Goal: Transaction & Acquisition: Purchase product/service

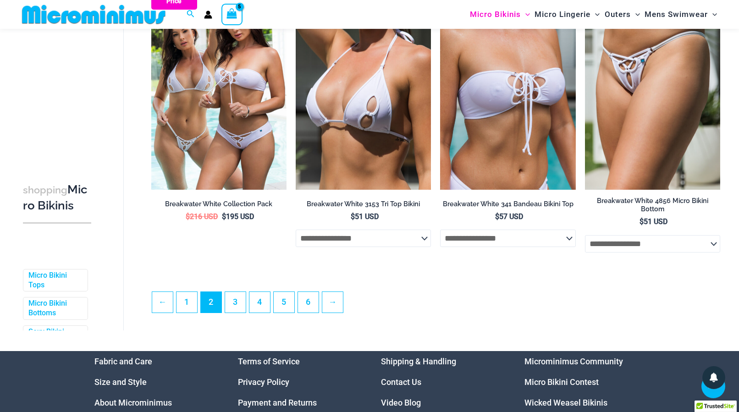
scroll to position [2320, 0]
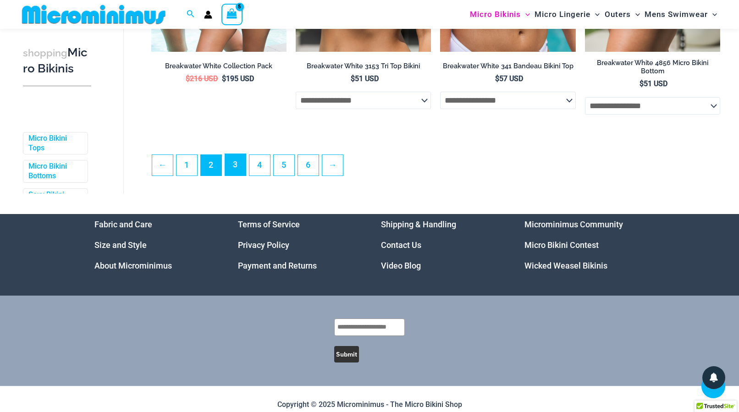
click at [233, 175] on link "3" at bounding box center [235, 165] width 21 height 22
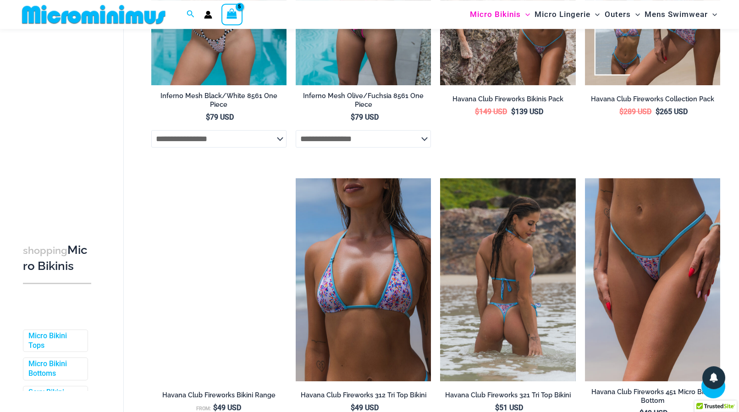
scroll to position [1815, 0]
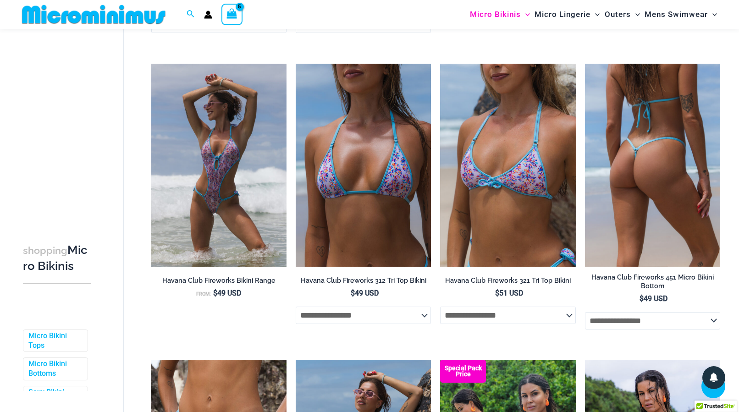
click at [650, 196] on img at bounding box center [652, 165] width 135 height 203
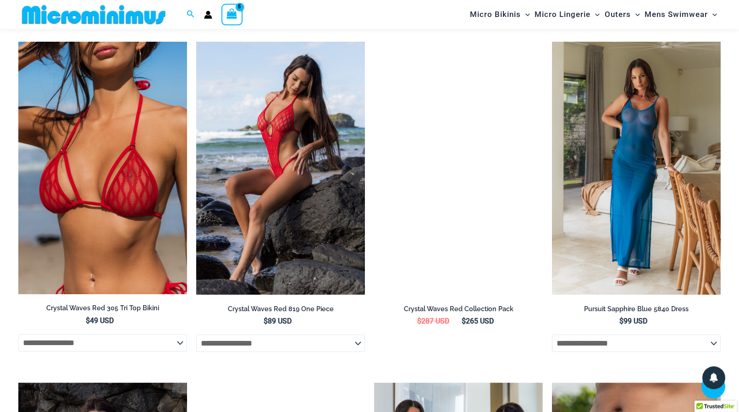
scroll to position [2188, 0]
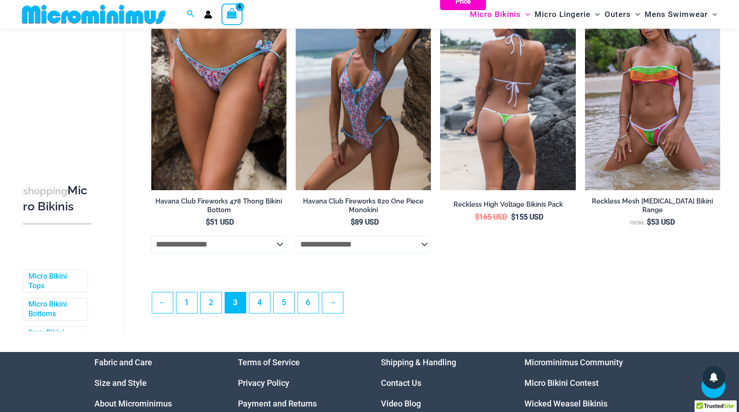
scroll to position [2189, 0]
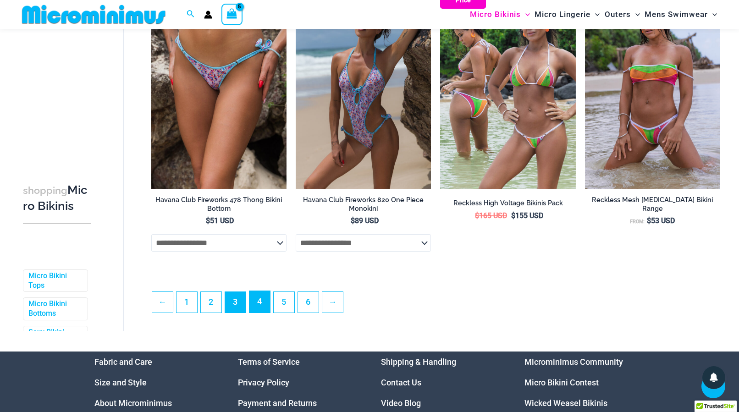
click at [256, 311] on link "4" at bounding box center [259, 302] width 21 height 22
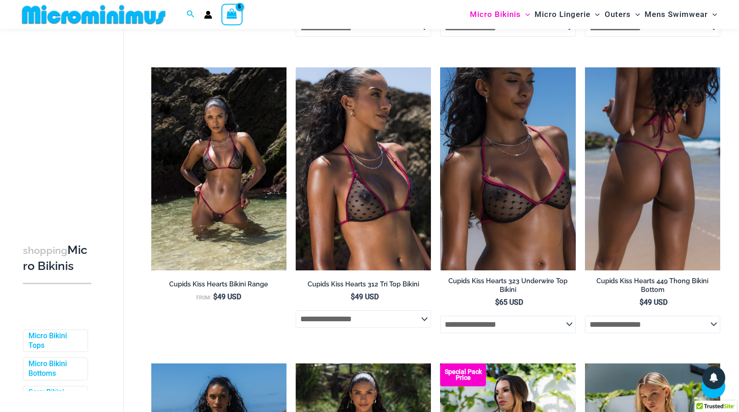
scroll to position [1254, 0]
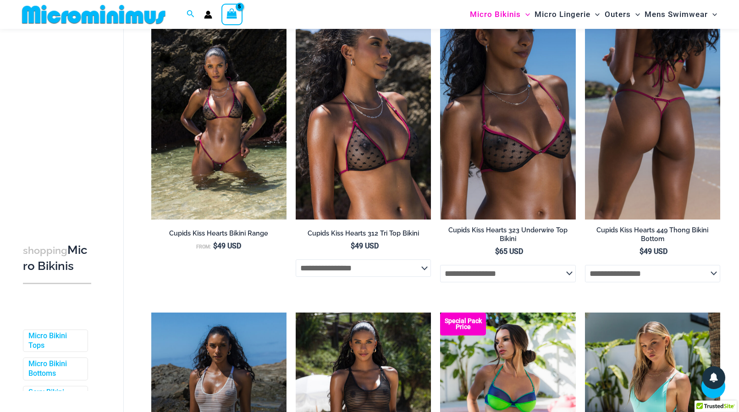
click at [585, 265] on select "**********" at bounding box center [652, 273] width 135 height 17
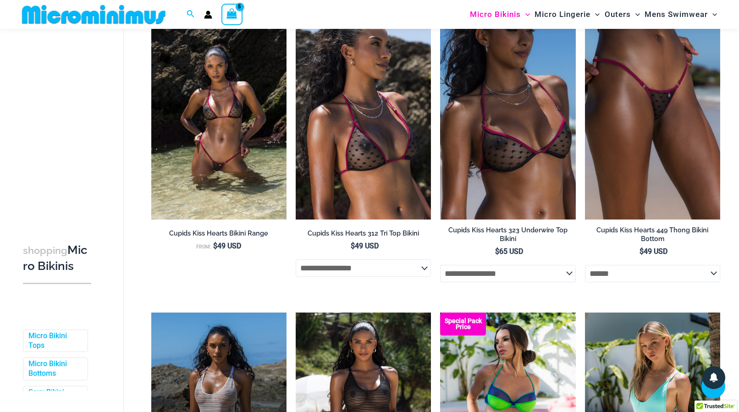
select select "******"
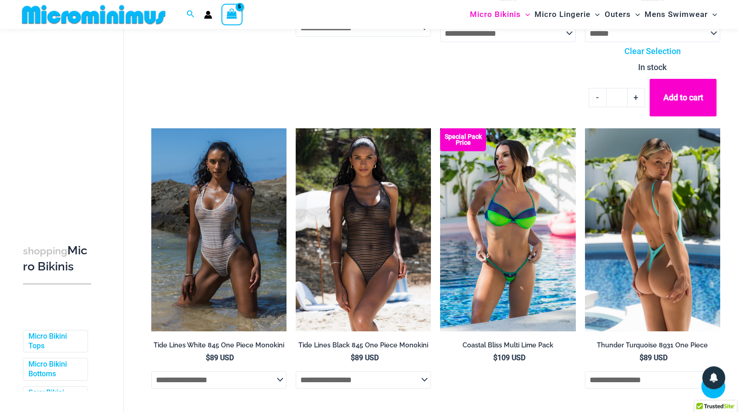
scroll to position [1581, 0]
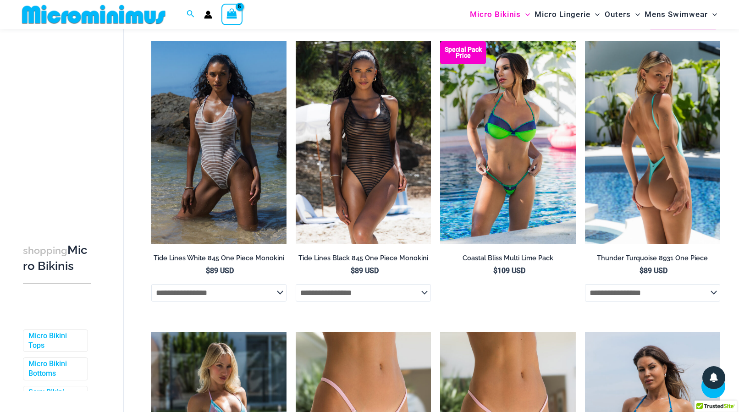
click at [585, 284] on select "**********" at bounding box center [652, 292] width 135 height 17
select select "******"
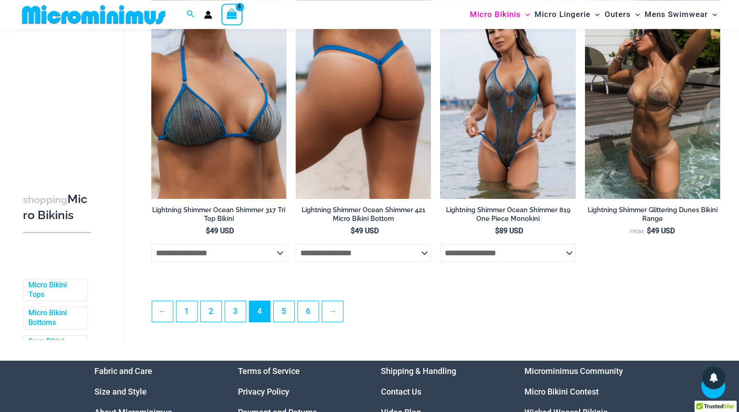
scroll to position [2215, 0]
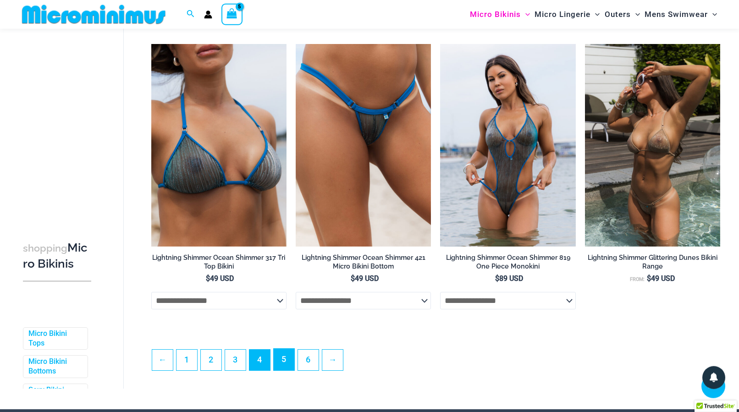
click at [279, 369] on link "5" at bounding box center [284, 360] width 21 height 22
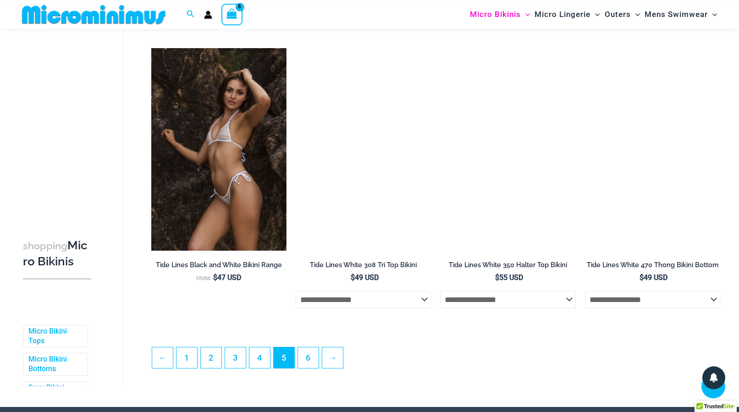
scroll to position [2095, 0]
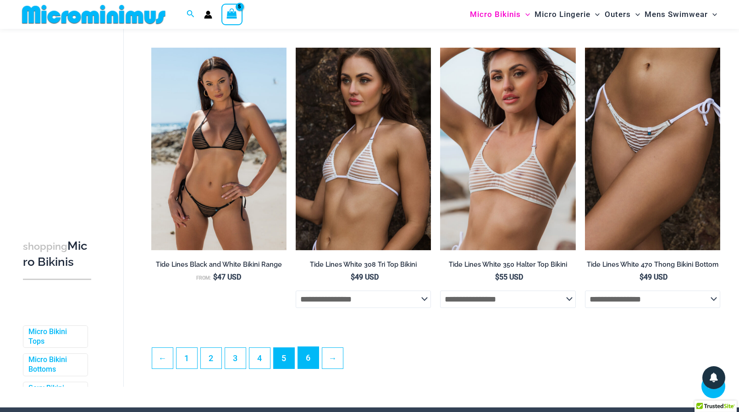
click at [311, 368] on link "6" at bounding box center [308, 358] width 21 height 22
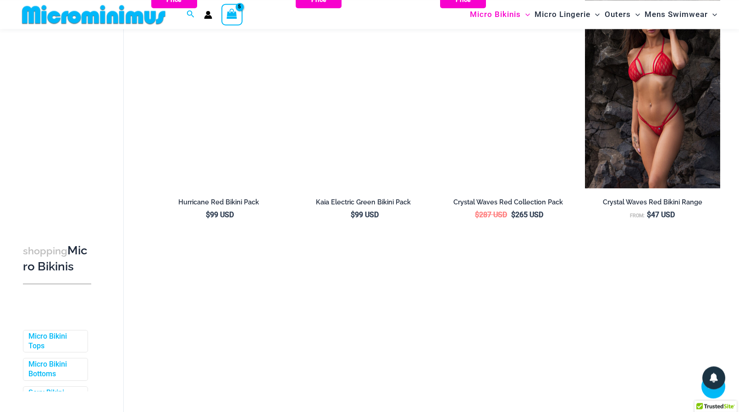
scroll to position [1581, 0]
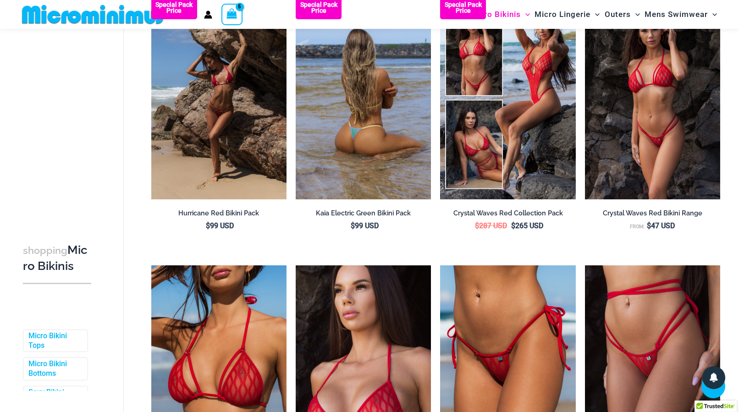
click at [406, 167] on img at bounding box center [363, 97] width 135 height 203
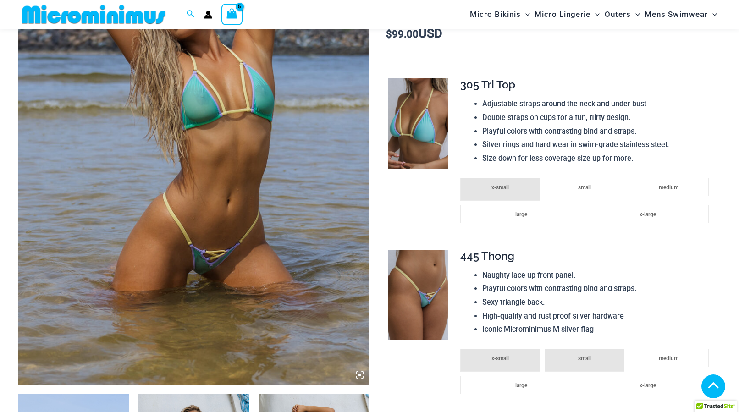
scroll to position [225, 0]
click at [580, 192] on li "small" at bounding box center [584, 187] width 80 height 18
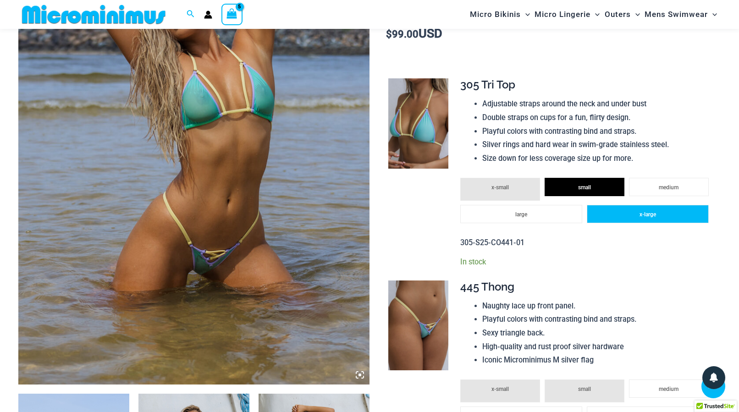
scroll to position [319, 0]
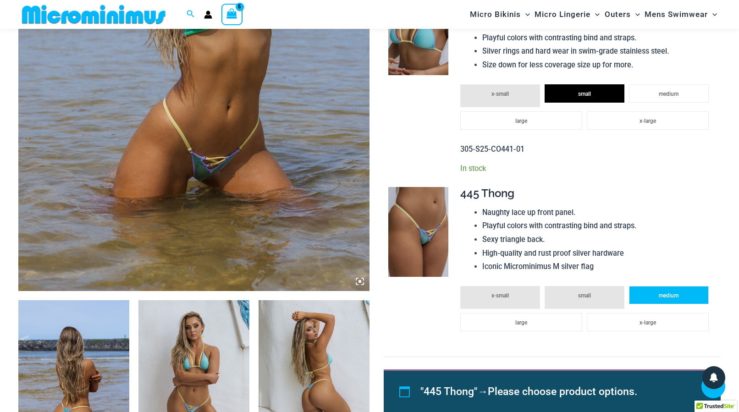
click at [645, 300] on li "medium" at bounding box center [669, 295] width 80 height 18
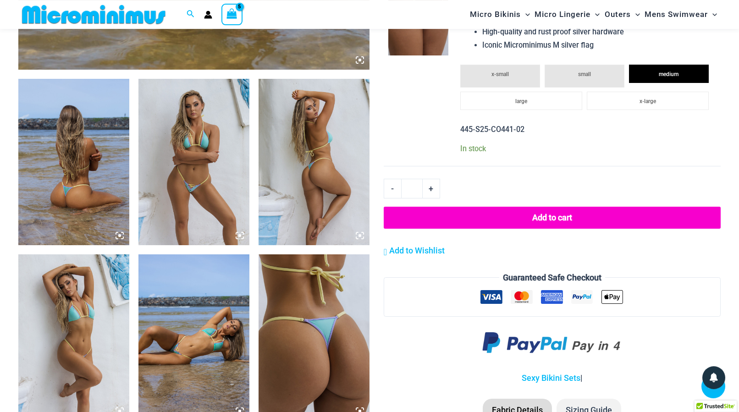
scroll to position [599, 0]
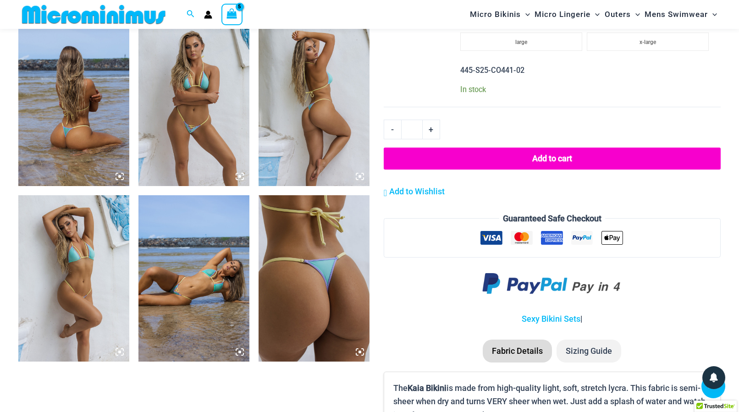
click at [66, 137] on img at bounding box center [73, 103] width 111 height 166
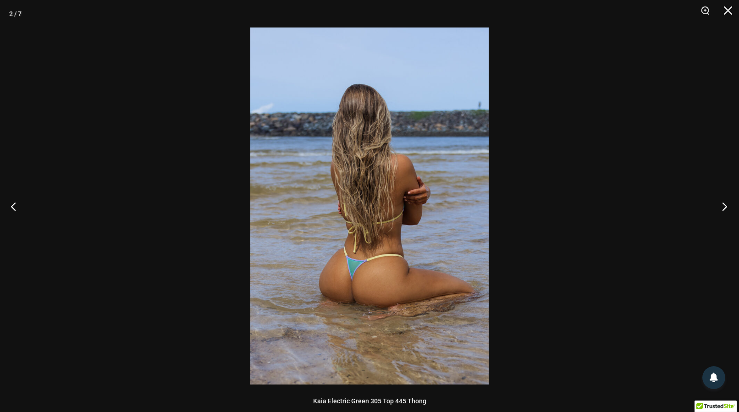
click at [726, 204] on button "Next" at bounding box center [721, 206] width 34 height 46
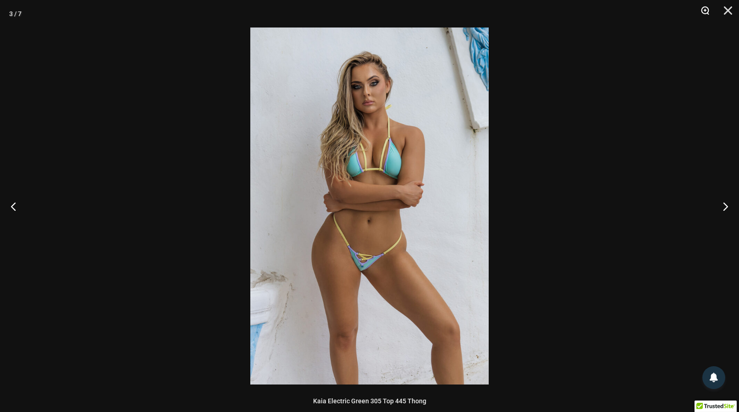
click at [700, 6] on button "Zoom" at bounding box center [701, 13] width 23 height 27
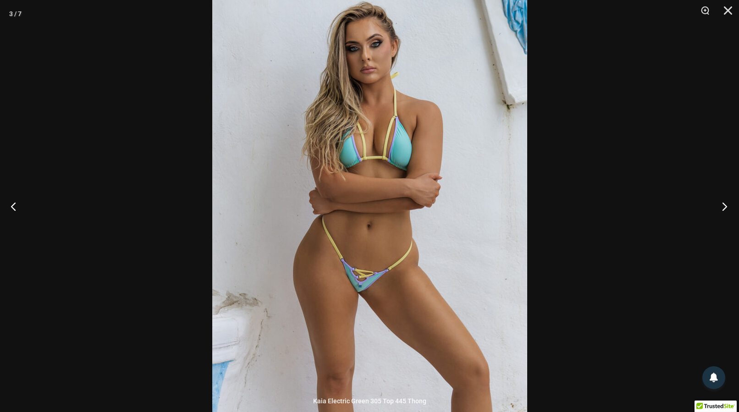
click at [722, 201] on button "Next" at bounding box center [721, 206] width 34 height 46
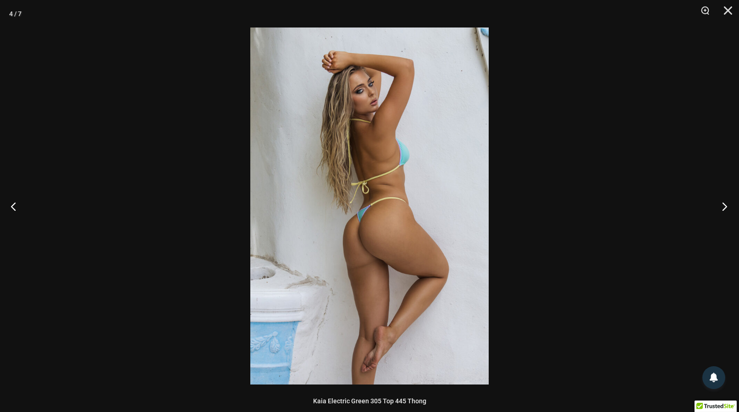
click at [722, 201] on button "Next" at bounding box center [721, 206] width 34 height 46
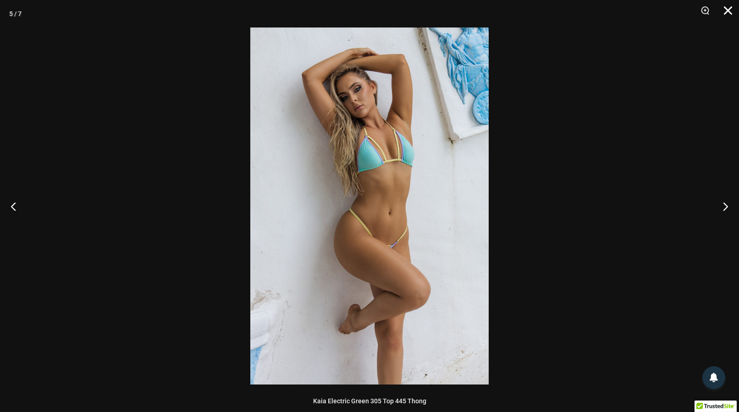
click at [728, 12] on button "Close" at bounding box center [724, 13] width 23 height 27
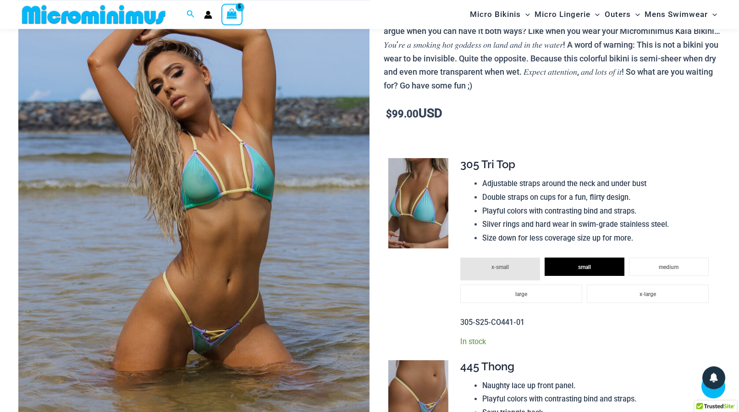
scroll to position [132, 0]
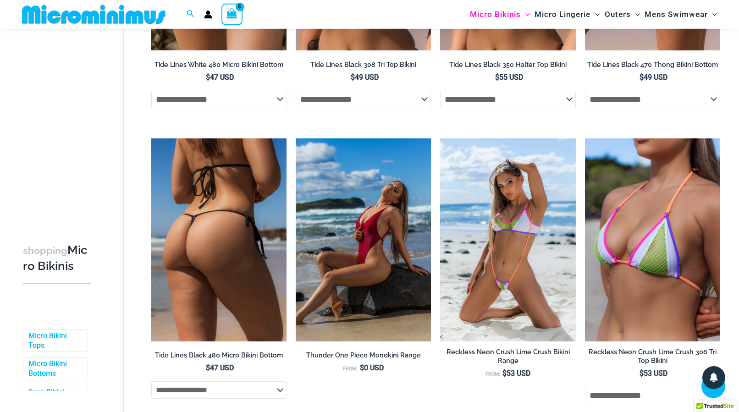
scroll to position [225, 0]
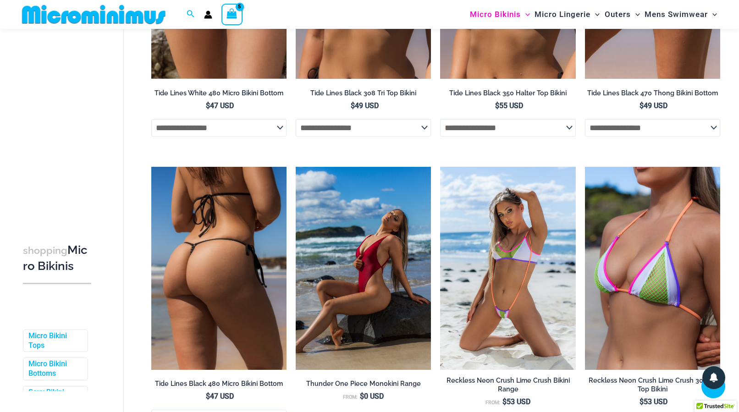
click at [197, 214] on img at bounding box center [218, 268] width 135 height 203
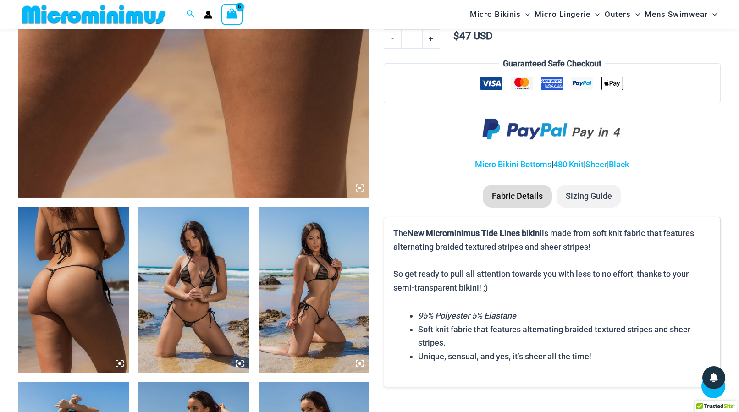
scroll to position [506, 0]
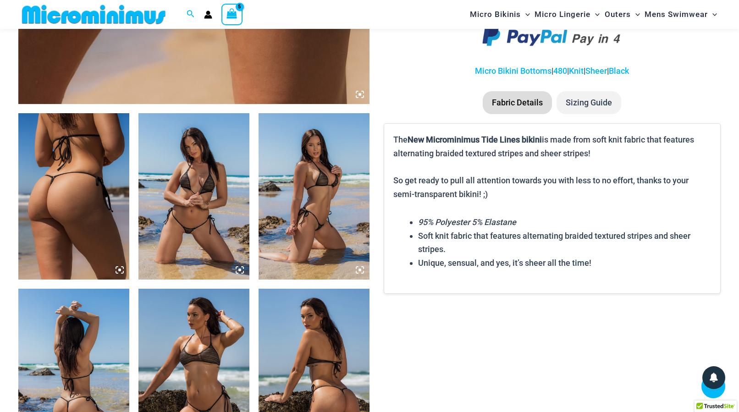
click at [106, 223] on img at bounding box center [73, 196] width 111 height 166
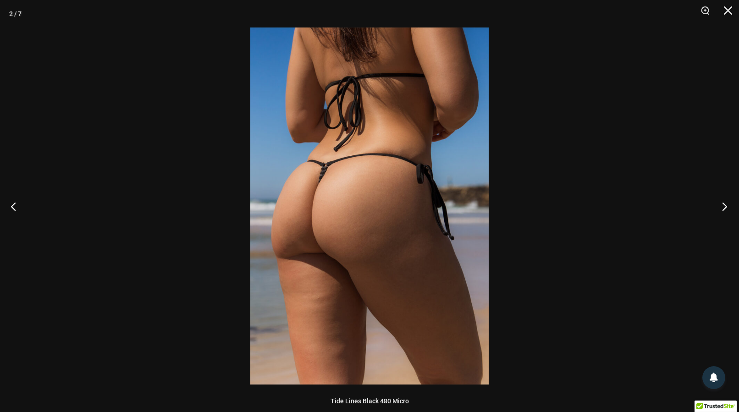
click at [723, 205] on button "Next" at bounding box center [721, 206] width 34 height 46
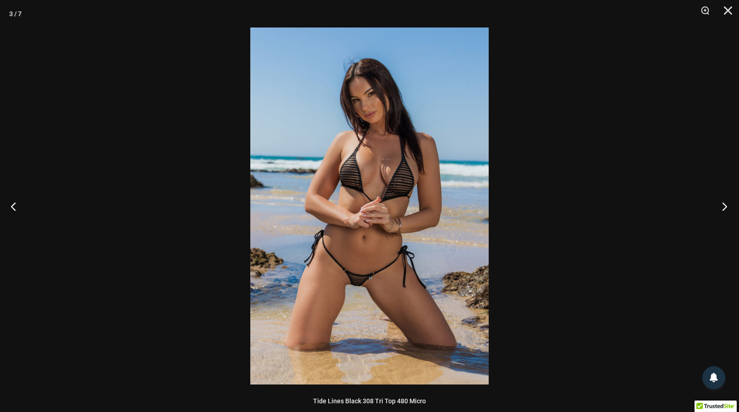
click at [723, 205] on button "Next" at bounding box center [721, 206] width 34 height 46
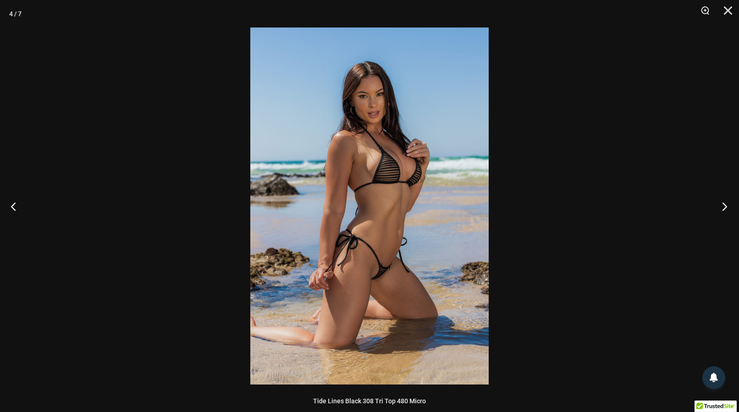
click at [723, 205] on button "Next" at bounding box center [721, 206] width 34 height 46
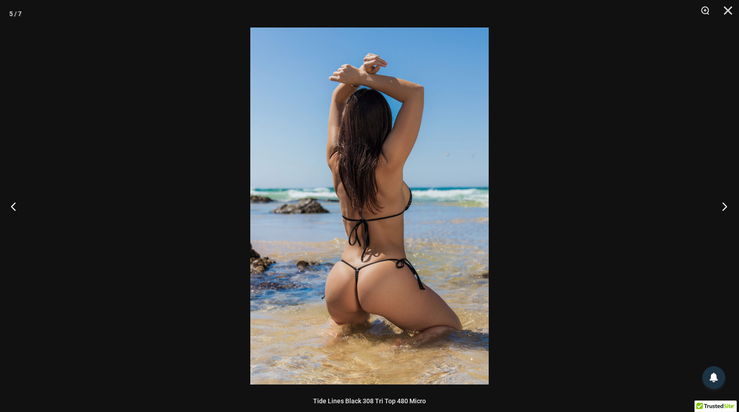
click at [723, 205] on button "Next" at bounding box center [721, 206] width 34 height 46
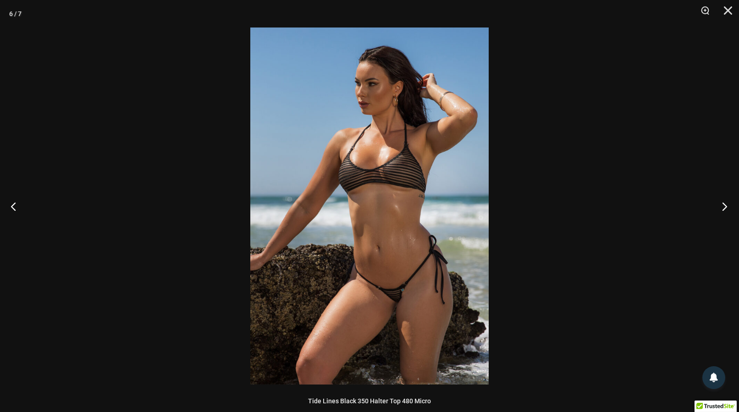
click at [723, 205] on button "Next" at bounding box center [721, 206] width 34 height 46
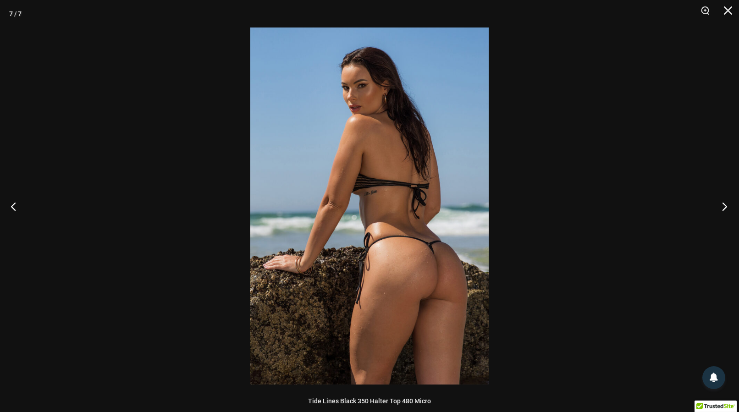
click at [723, 205] on button "Next" at bounding box center [721, 206] width 34 height 46
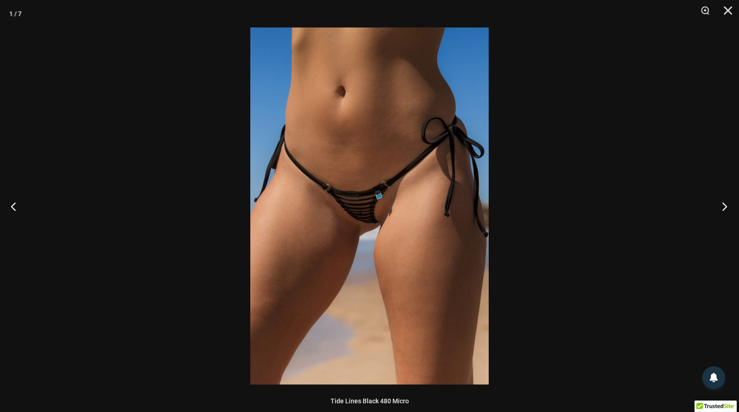
click at [723, 205] on button "Next" at bounding box center [721, 206] width 34 height 46
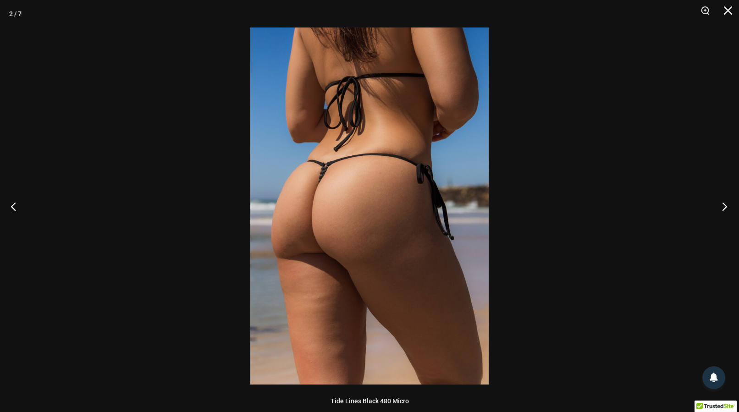
click at [723, 205] on button "Next" at bounding box center [721, 206] width 34 height 46
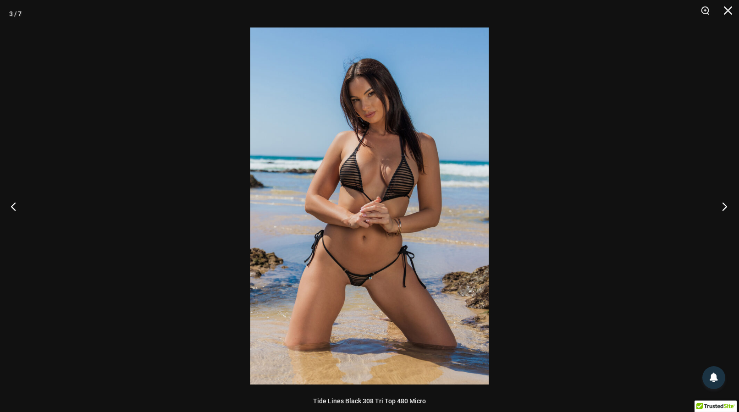
click at [723, 205] on button "Next" at bounding box center [721, 206] width 34 height 46
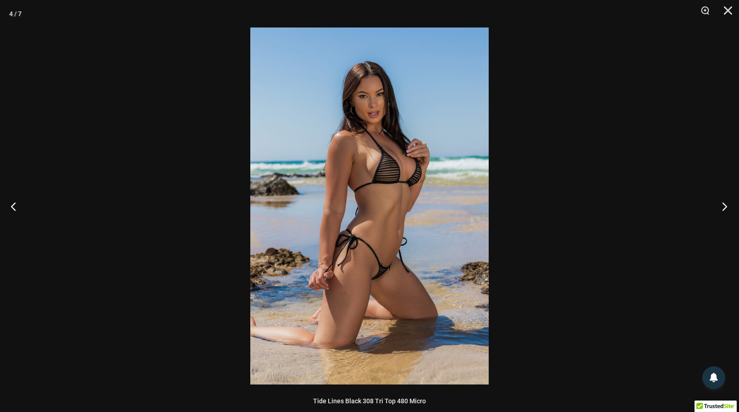
click at [723, 205] on button "Next" at bounding box center [721, 206] width 34 height 46
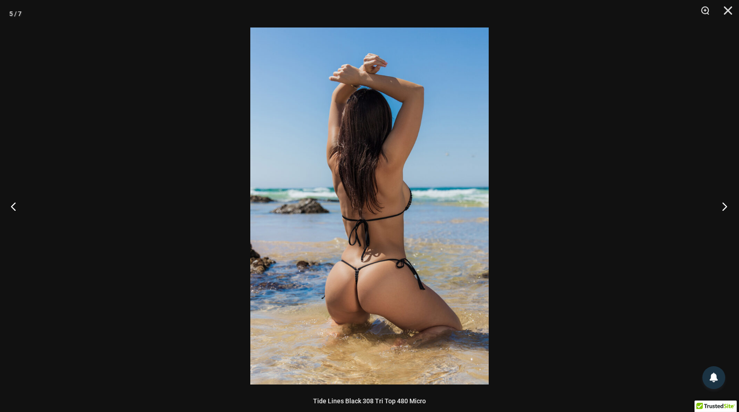
click at [723, 205] on button "Next" at bounding box center [721, 206] width 34 height 46
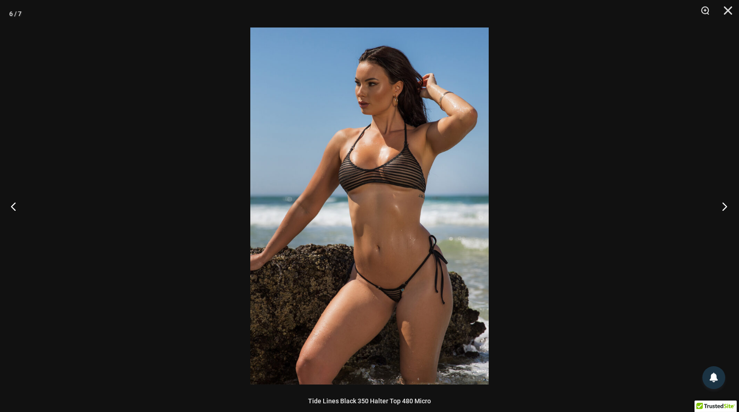
click at [723, 205] on button "Next" at bounding box center [721, 206] width 34 height 46
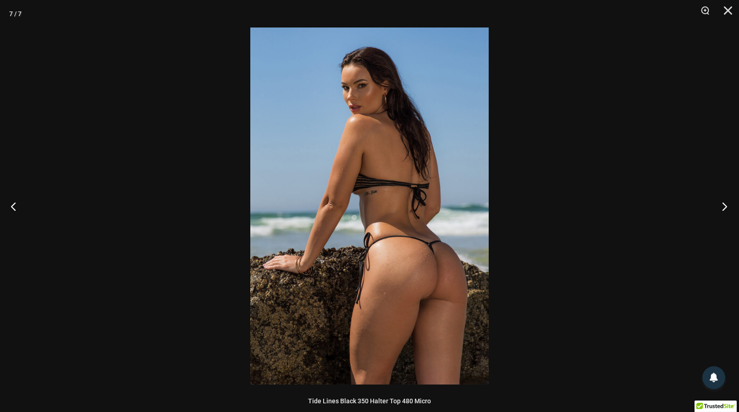
click at [723, 205] on button "Next" at bounding box center [721, 206] width 34 height 46
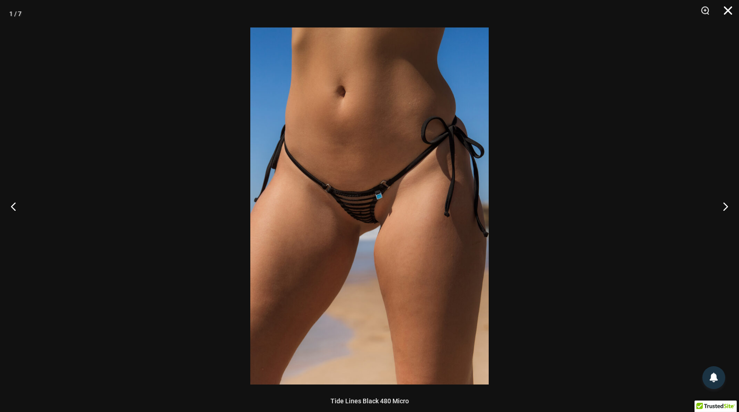
click at [727, 13] on button "Close" at bounding box center [724, 13] width 23 height 27
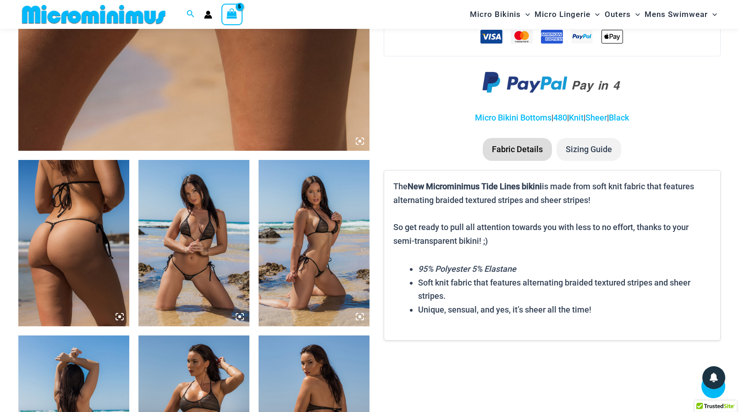
scroll to position [132, 0]
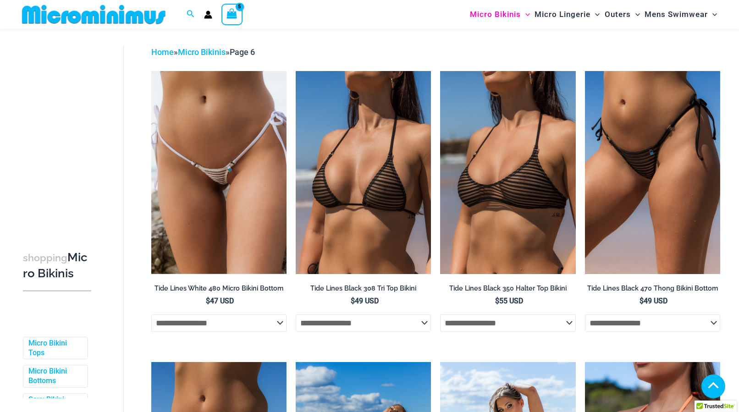
scroll to position [264, 0]
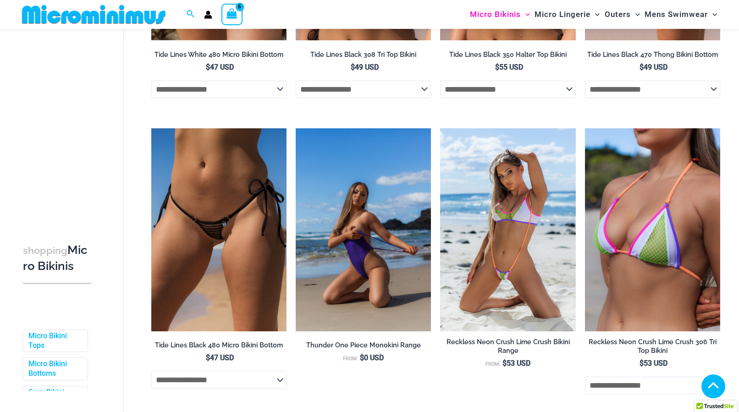
click at [327, 197] on img at bounding box center [363, 229] width 135 height 203
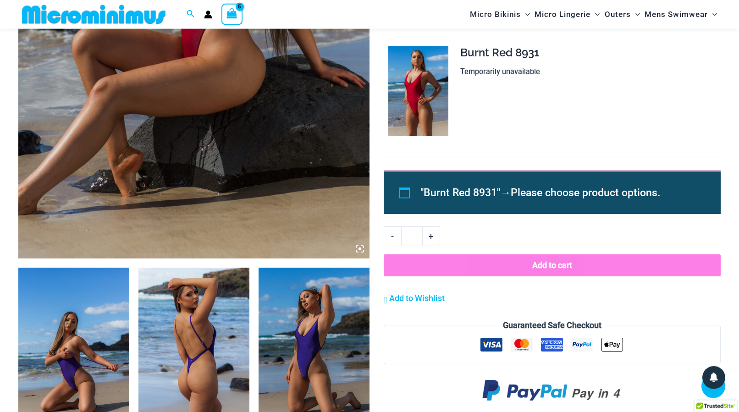
scroll to position [413, 0]
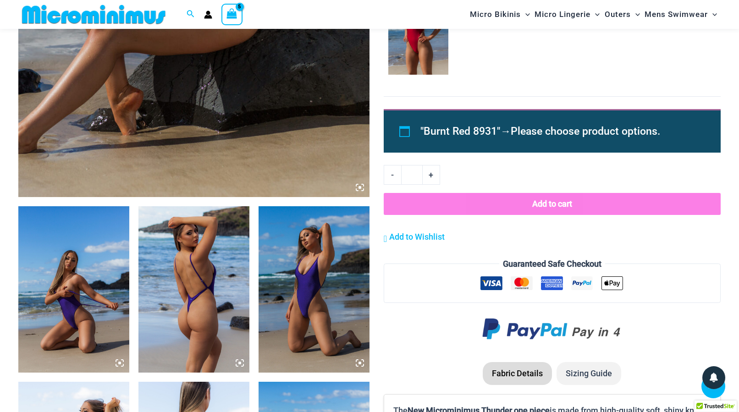
click at [70, 244] on img at bounding box center [73, 289] width 111 height 166
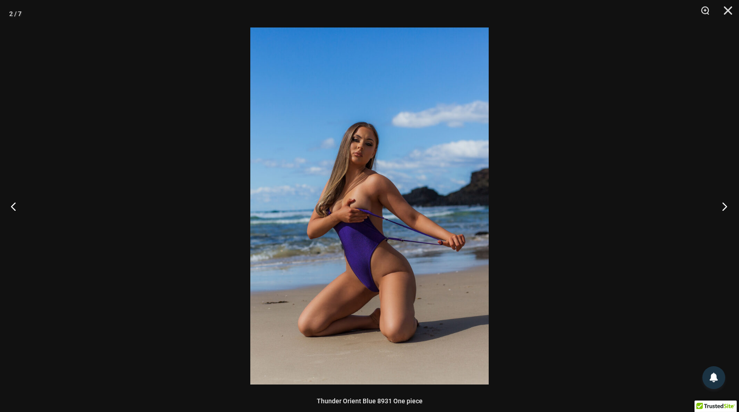
click at [724, 206] on button "Next" at bounding box center [721, 206] width 34 height 46
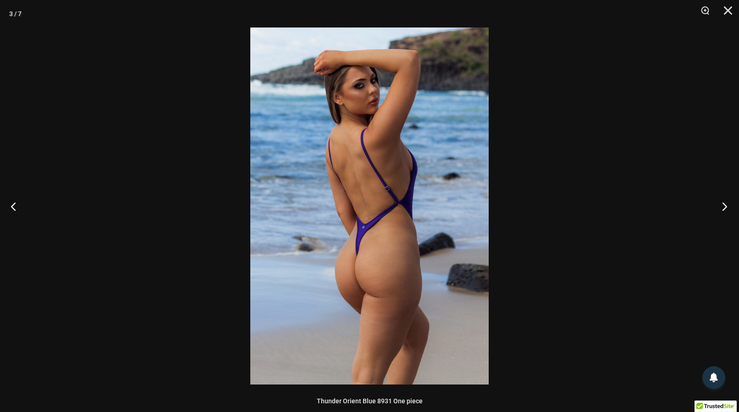
click at [724, 206] on button "Next" at bounding box center [721, 206] width 34 height 46
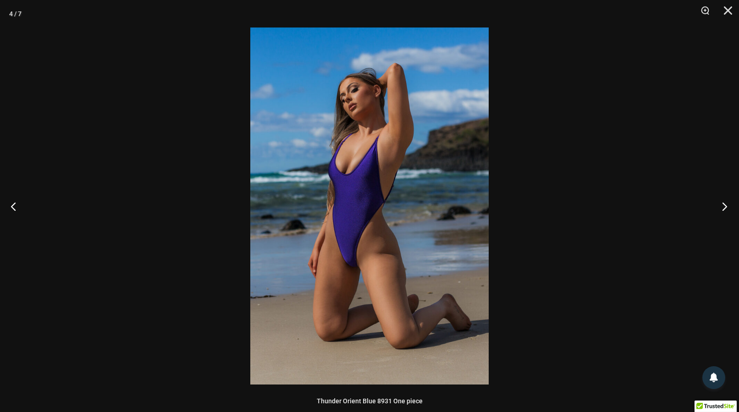
click at [724, 207] on button "Next" at bounding box center [721, 206] width 34 height 46
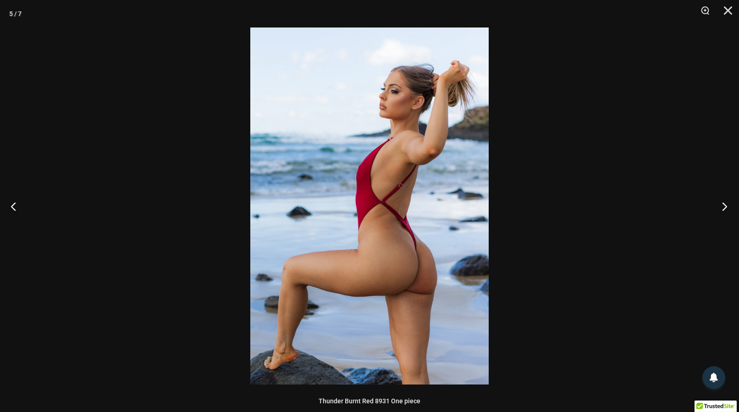
click at [724, 207] on button "Next" at bounding box center [721, 206] width 34 height 46
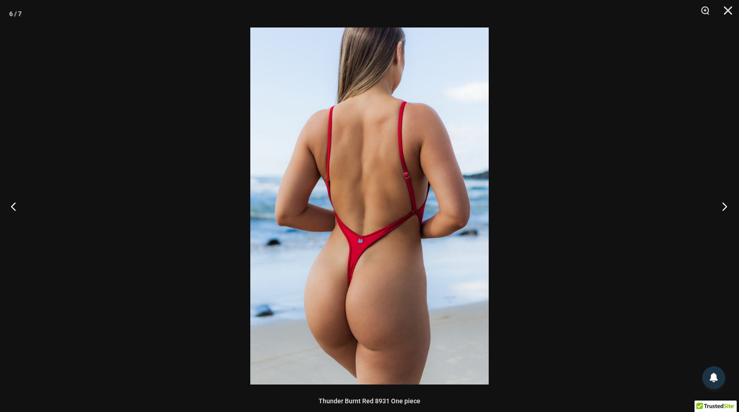
click at [722, 204] on button "Next" at bounding box center [721, 206] width 34 height 46
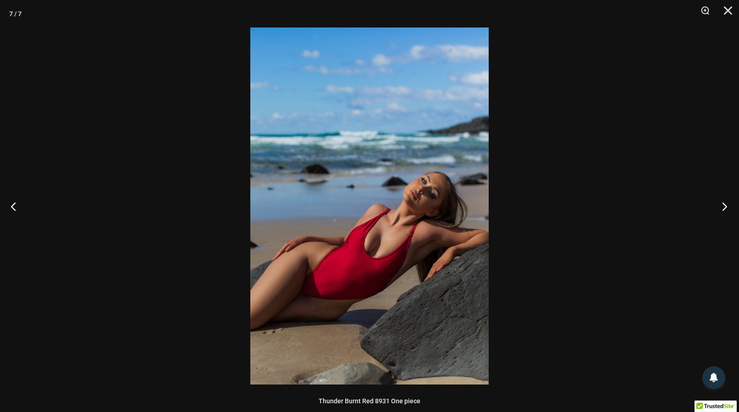
click at [723, 202] on button "Next" at bounding box center [721, 206] width 34 height 46
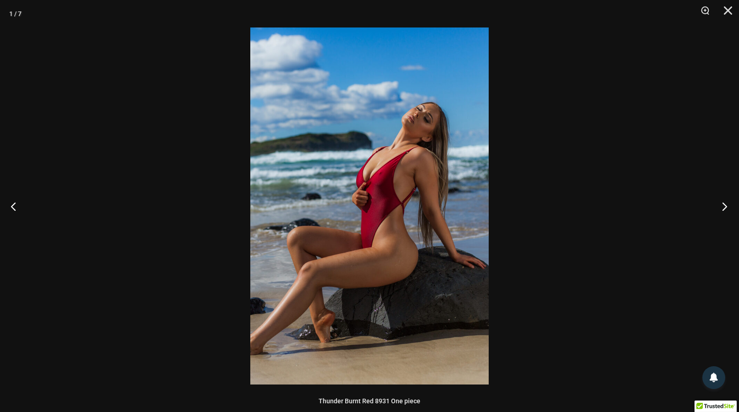
click at [724, 208] on button "Next" at bounding box center [721, 206] width 34 height 46
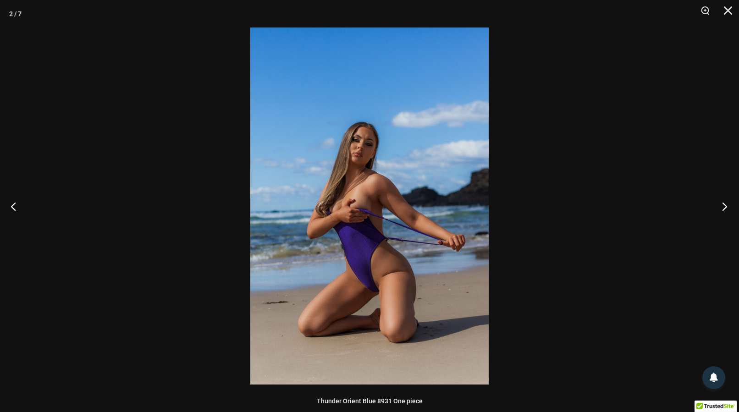
click at [724, 208] on button "Next" at bounding box center [721, 206] width 34 height 46
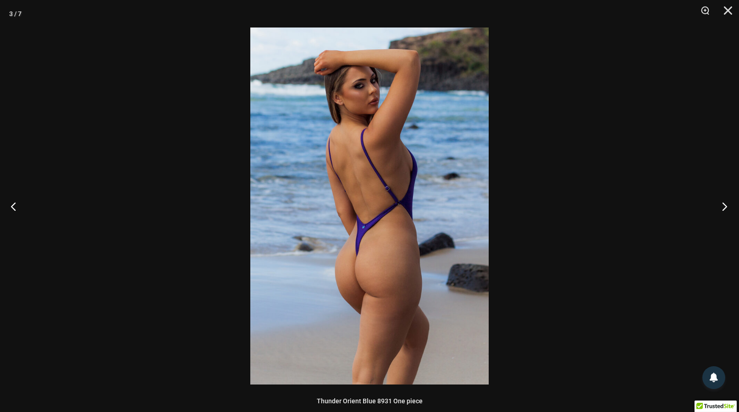
click at [724, 208] on button "Next" at bounding box center [721, 206] width 34 height 46
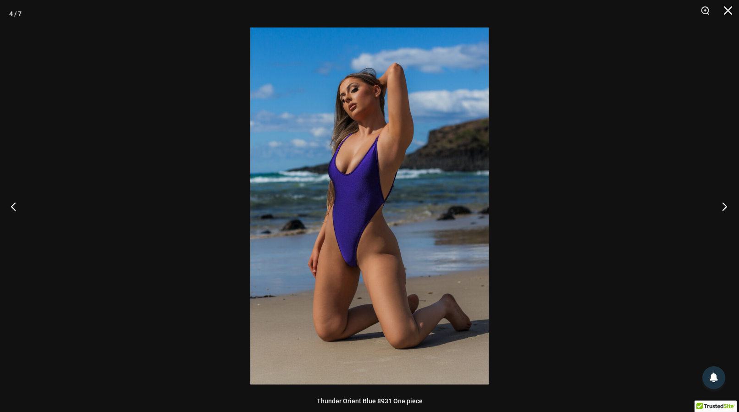
click at [724, 208] on button "Next" at bounding box center [721, 206] width 34 height 46
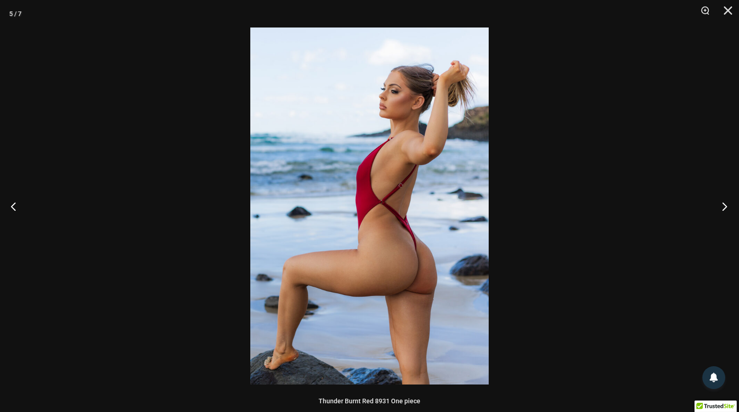
click at [724, 208] on button "Next" at bounding box center [721, 206] width 34 height 46
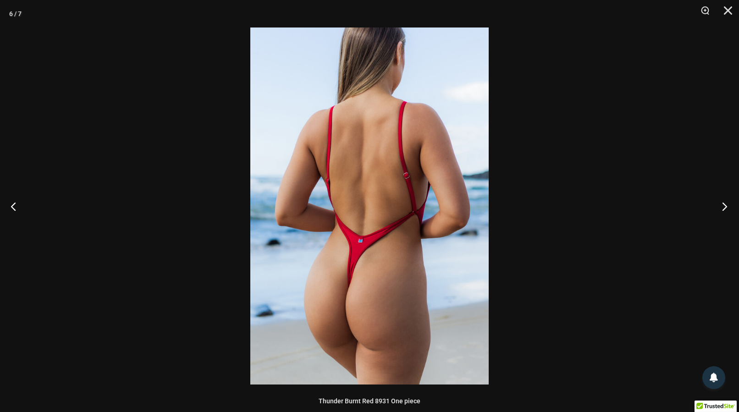
click at [724, 208] on button "Next" at bounding box center [721, 206] width 34 height 46
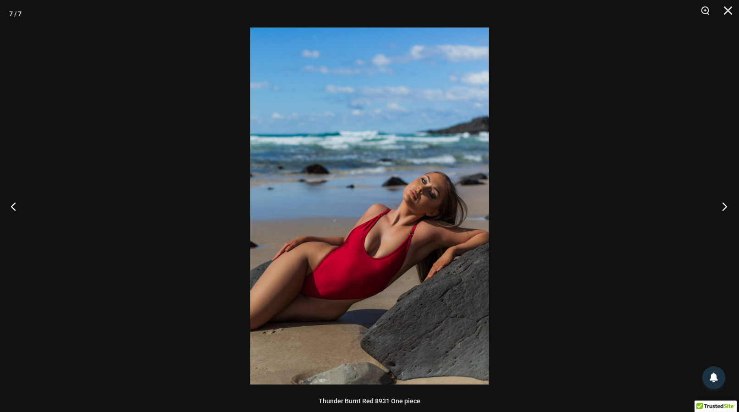
click at [724, 208] on button "Next" at bounding box center [721, 206] width 34 height 46
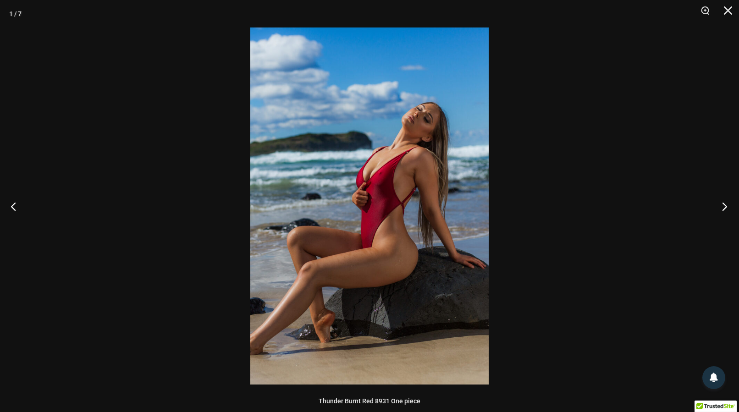
click at [724, 208] on button "Next" at bounding box center [721, 206] width 34 height 46
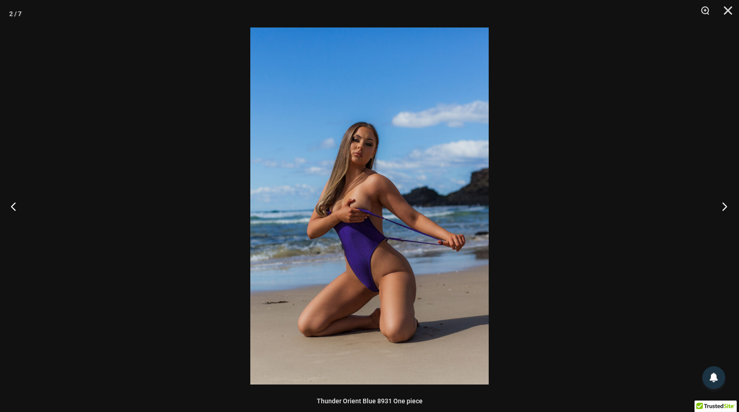
click at [725, 207] on button "Next" at bounding box center [721, 206] width 34 height 46
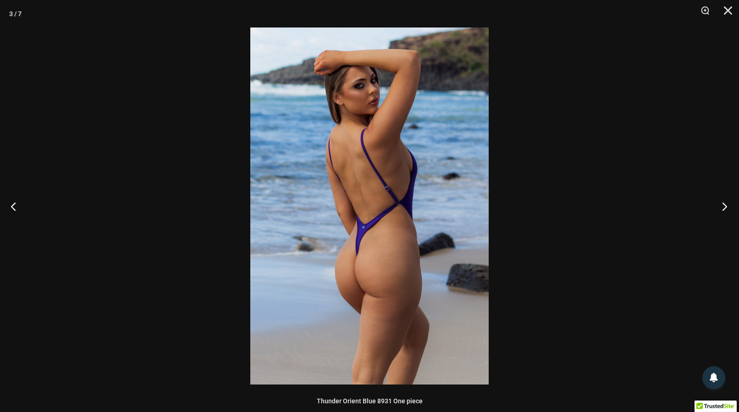
click at [725, 207] on button "Next" at bounding box center [721, 206] width 34 height 46
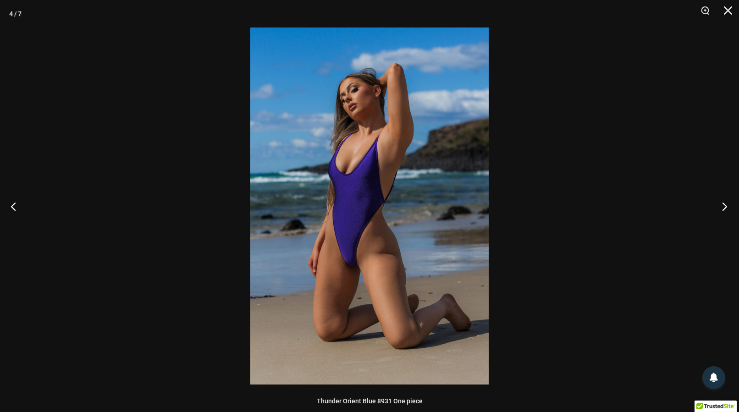
click at [725, 207] on button "Next" at bounding box center [721, 206] width 34 height 46
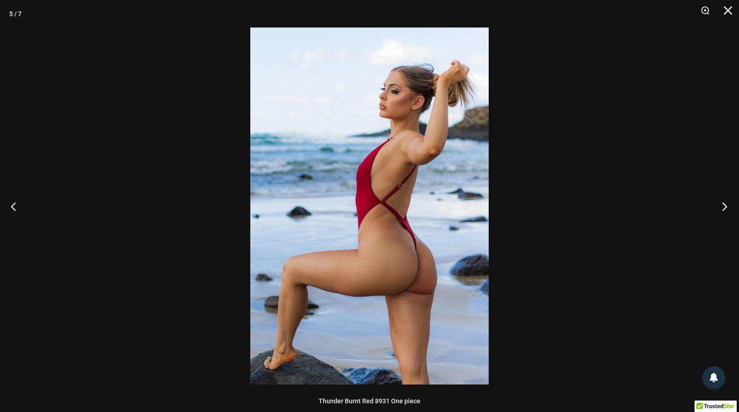
click at [725, 207] on button "Next" at bounding box center [721, 206] width 34 height 46
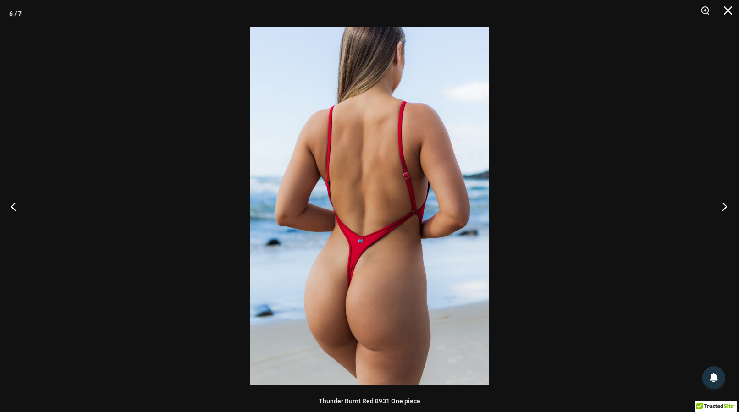
click at [725, 207] on button "Next" at bounding box center [721, 206] width 34 height 46
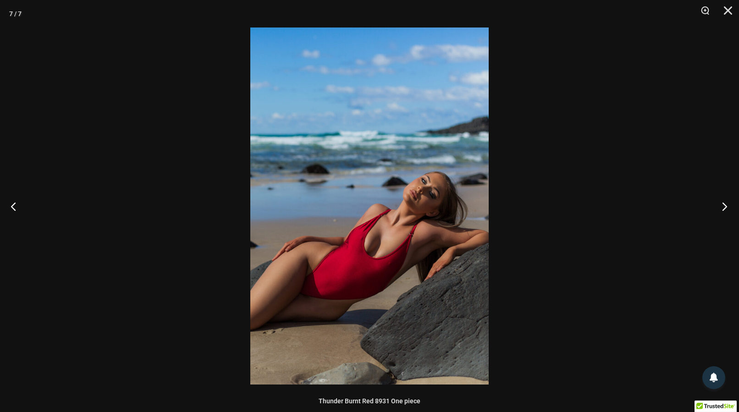
click at [725, 207] on button "Next" at bounding box center [721, 206] width 34 height 46
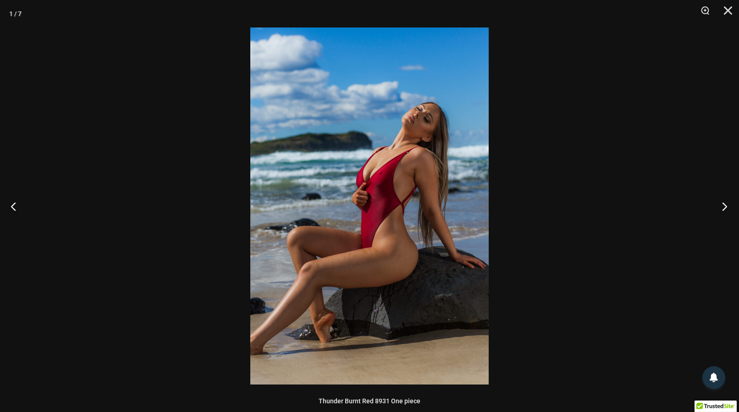
click at [725, 207] on button "Next" at bounding box center [721, 206] width 34 height 46
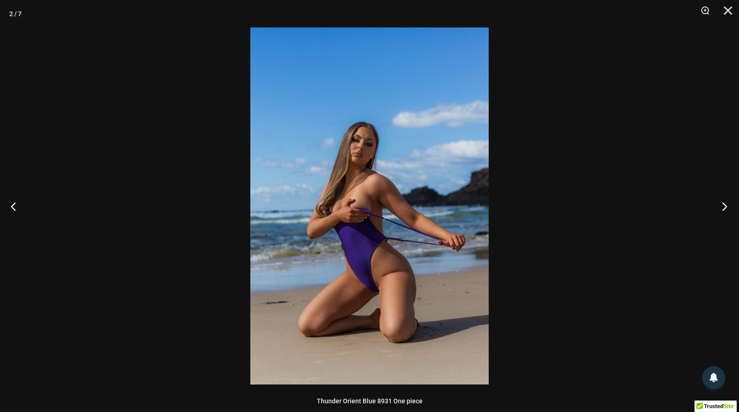
click at [725, 207] on button "Next" at bounding box center [721, 206] width 34 height 46
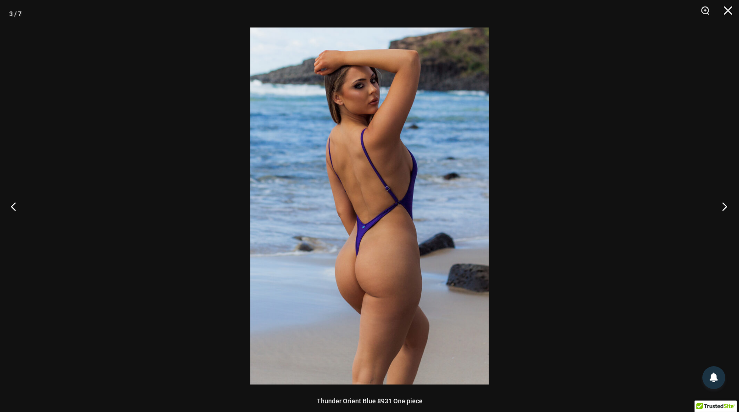
click at [725, 207] on button "Next" at bounding box center [721, 206] width 34 height 46
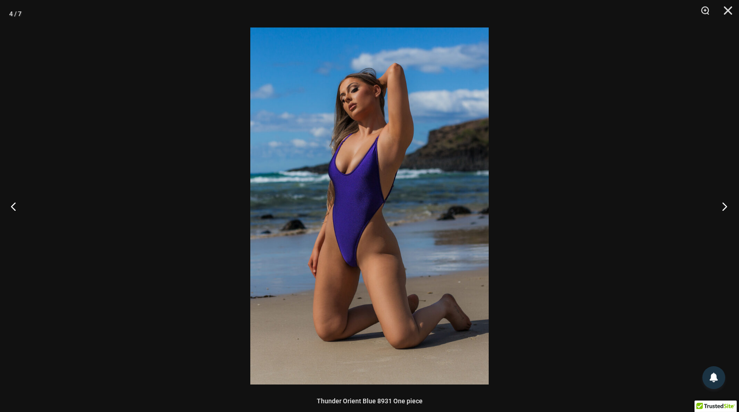
click at [725, 207] on button "Next" at bounding box center [721, 206] width 34 height 46
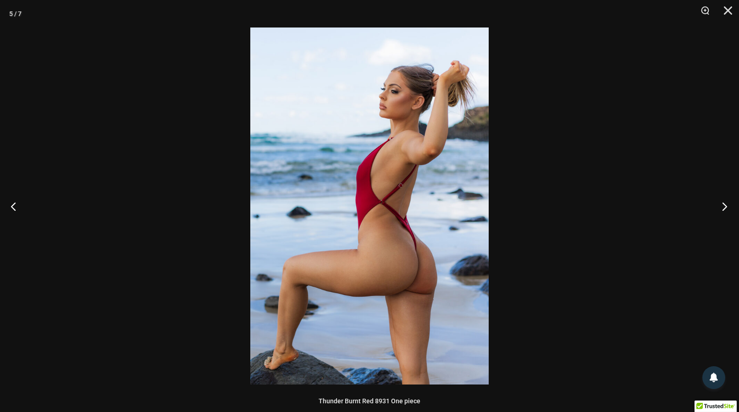
click at [725, 207] on button "Next" at bounding box center [721, 206] width 34 height 46
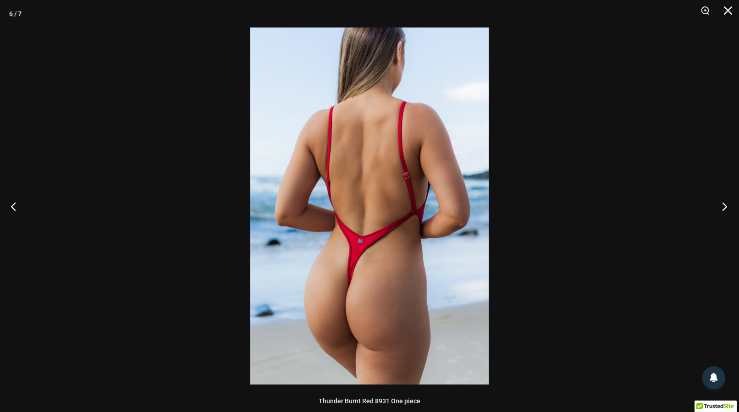
click at [725, 207] on button "Next" at bounding box center [721, 206] width 34 height 46
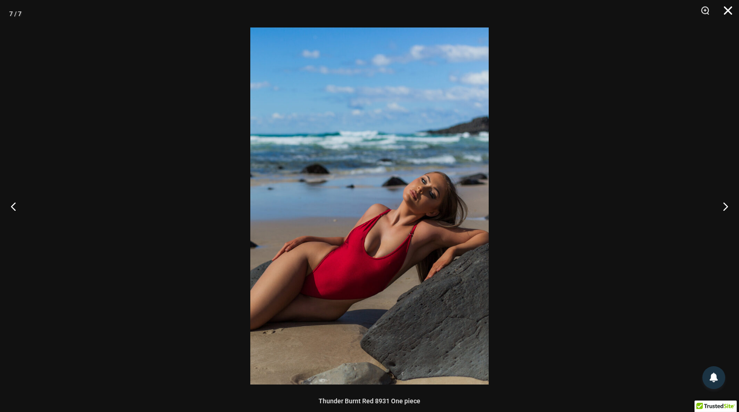
click at [727, 11] on button "Close" at bounding box center [724, 13] width 23 height 27
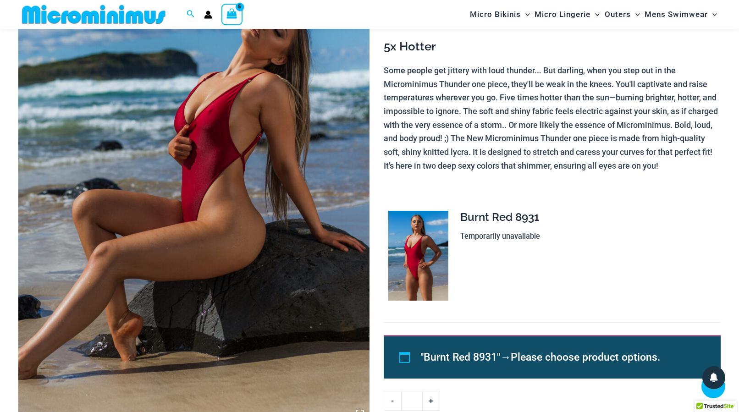
scroll to position [374, 0]
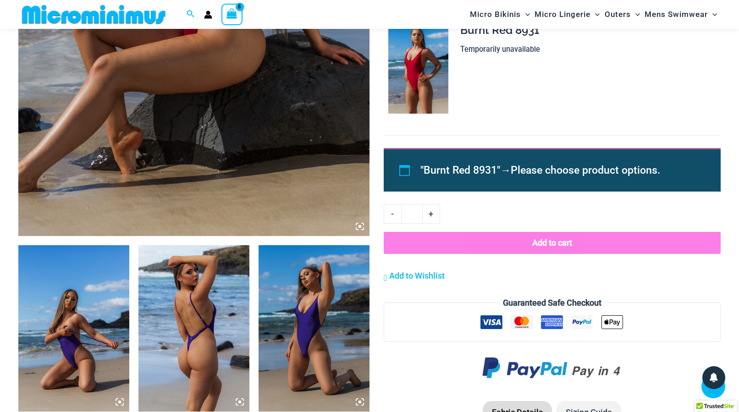
click at [562, 168] on span "Please choose product options." at bounding box center [584, 170] width 149 height 12
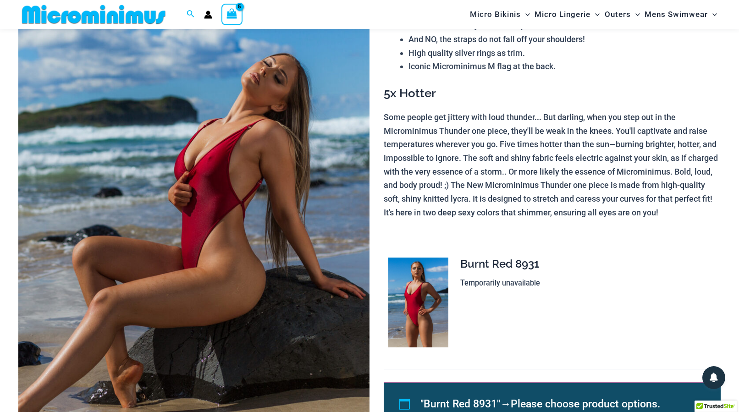
scroll to position [0, 0]
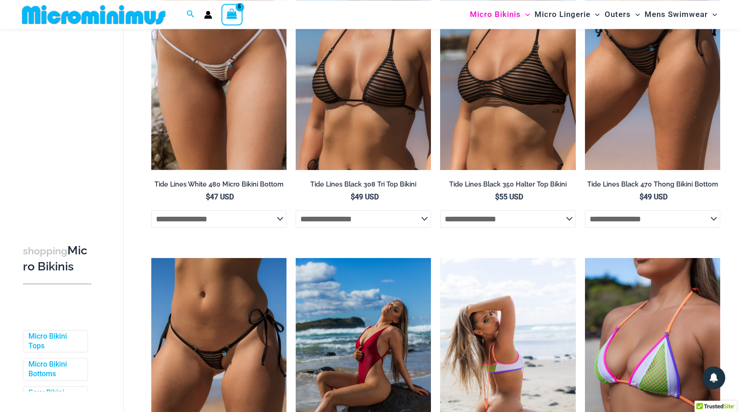
scroll to position [93, 0]
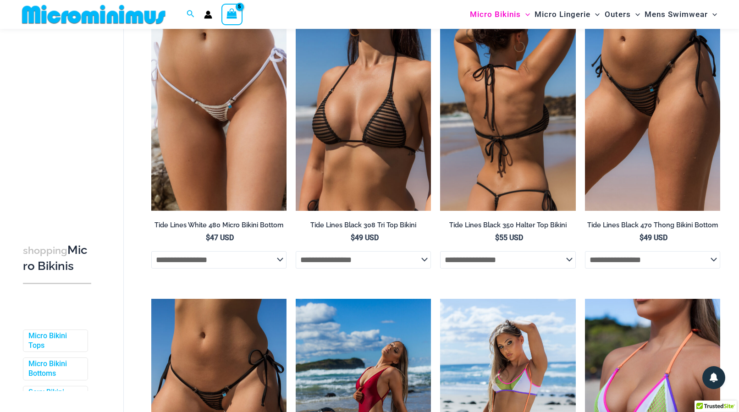
click at [515, 144] on img at bounding box center [507, 109] width 135 height 203
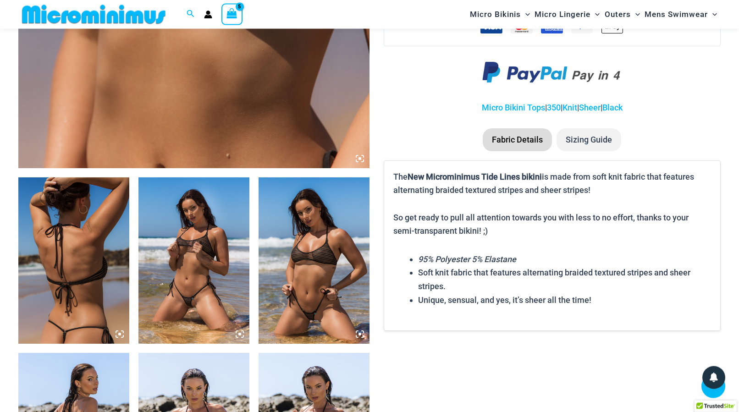
scroll to position [459, 0]
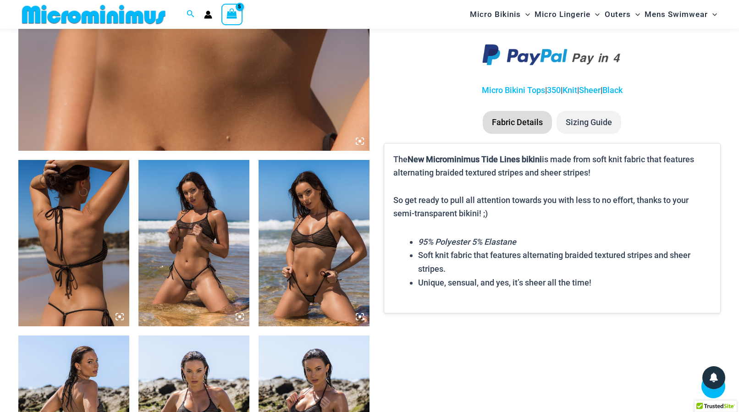
click at [186, 257] on img at bounding box center [193, 243] width 111 height 166
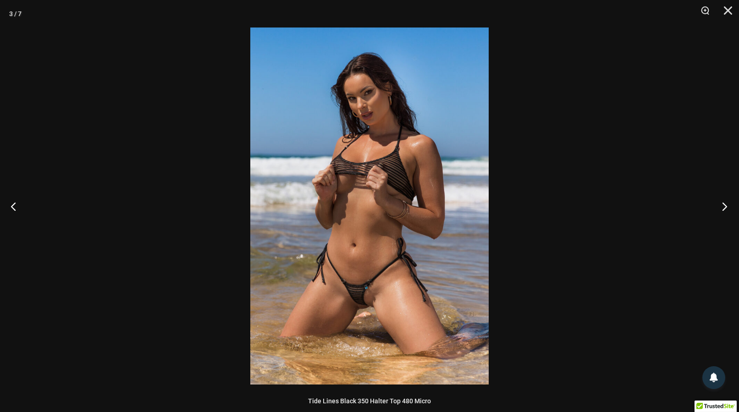
click at [722, 207] on button "Next" at bounding box center [721, 206] width 34 height 46
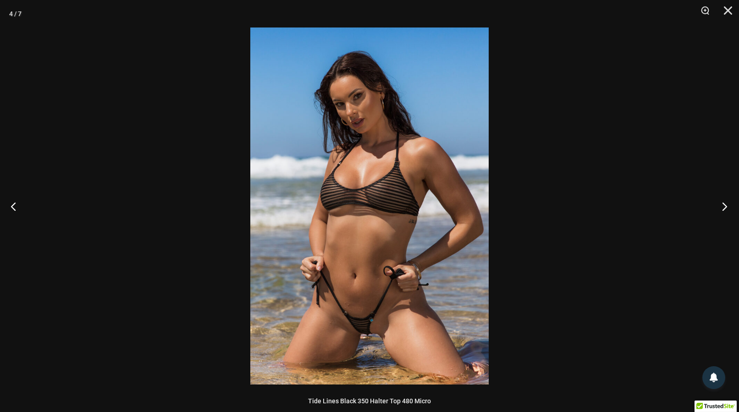
click at [722, 207] on button "Next" at bounding box center [721, 206] width 34 height 46
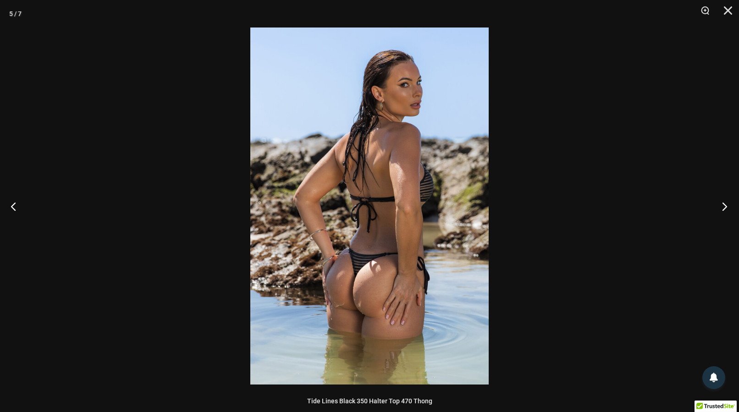
click at [722, 207] on button "Next" at bounding box center [721, 206] width 34 height 46
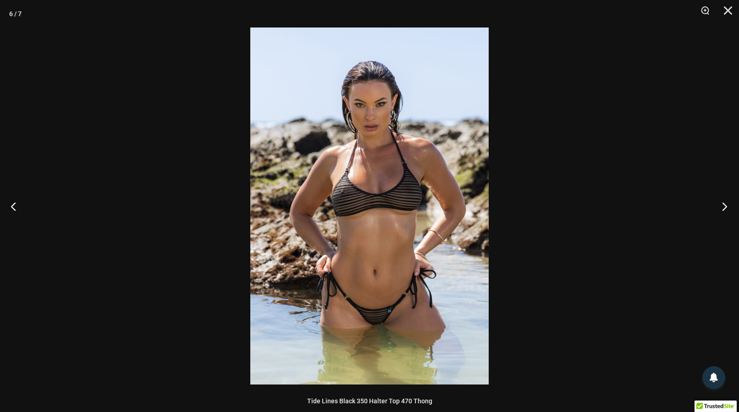
click at [722, 207] on button "Next" at bounding box center [721, 206] width 34 height 46
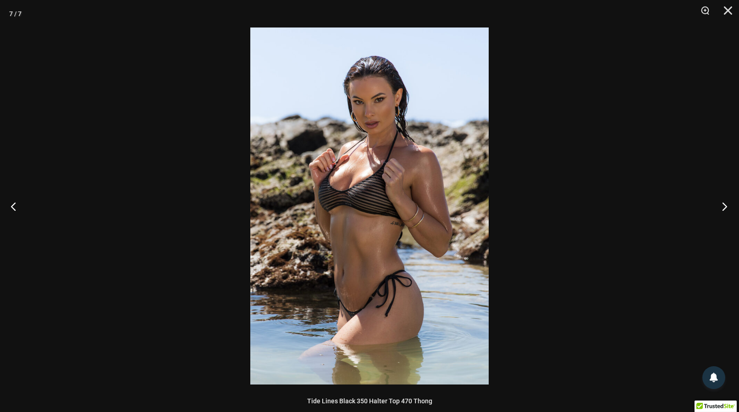
click at [722, 207] on button "Next" at bounding box center [721, 206] width 34 height 46
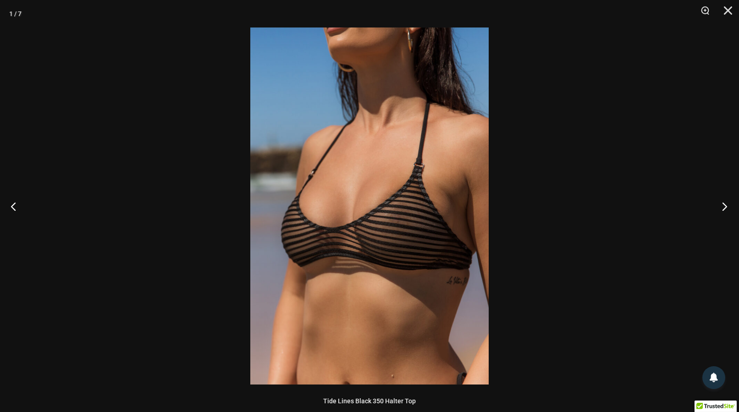
click at [722, 207] on button "Next" at bounding box center [721, 206] width 34 height 46
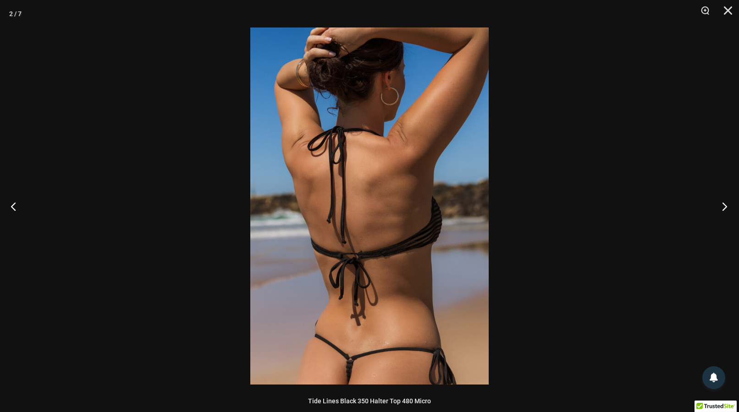
click at [721, 207] on button "Next" at bounding box center [721, 206] width 34 height 46
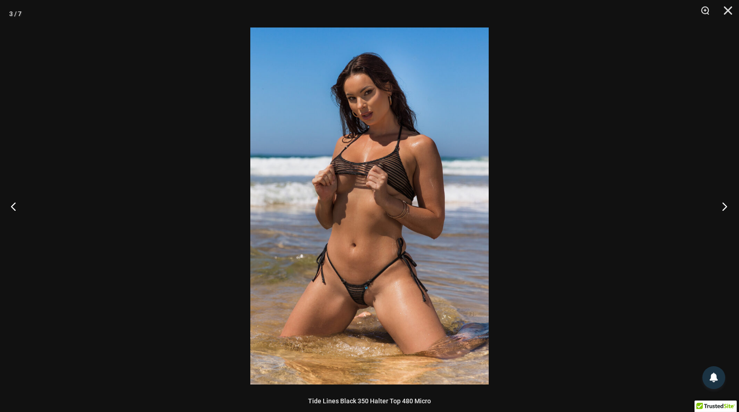
click at [721, 207] on button "Next" at bounding box center [721, 206] width 34 height 46
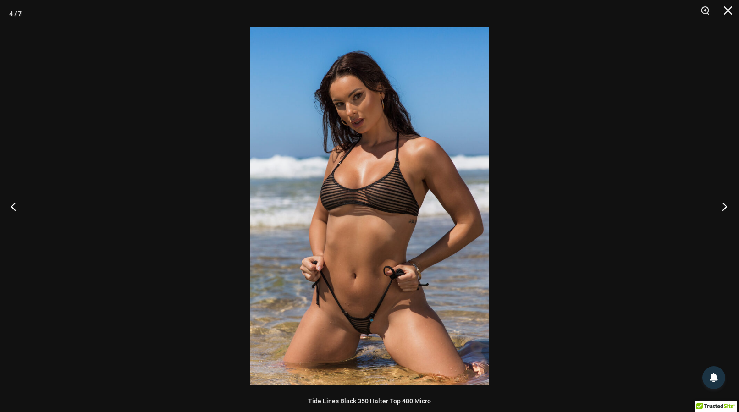
click at [721, 207] on button "Next" at bounding box center [721, 206] width 34 height 46
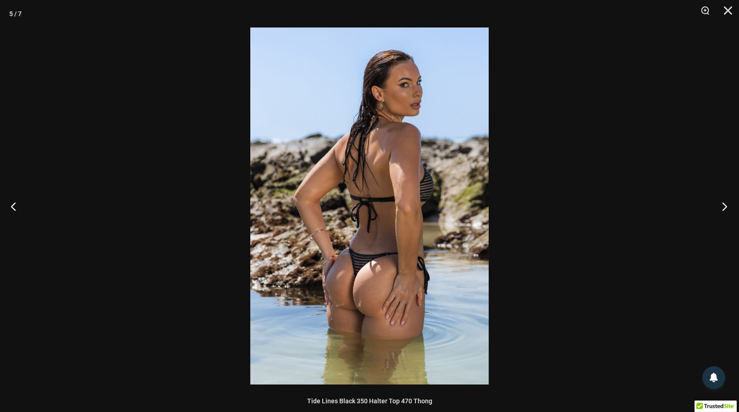
click at [721, 207] on button "Next" at bounding box center [721, 206] width 34 height 46
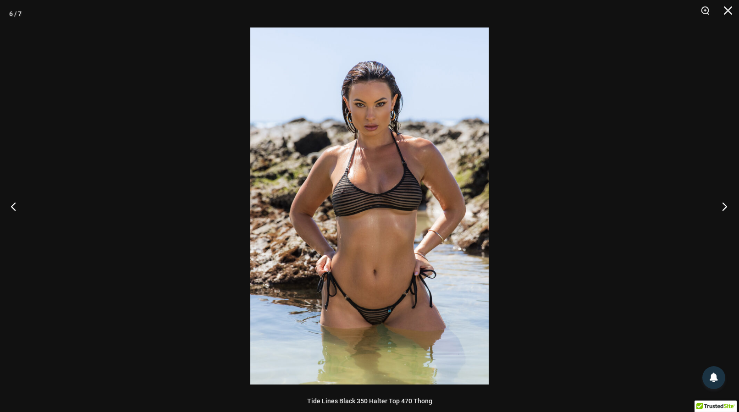
click at [721, 208] on button "Next" at bounding box center [721, 206] width 34 height 46
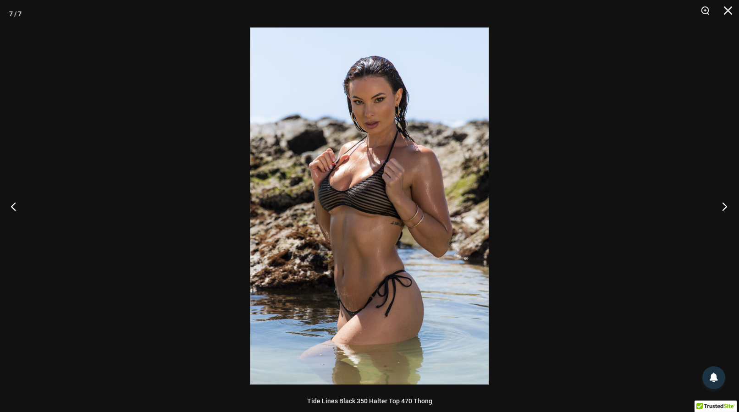
click at [721, 208] on button "Next" at bounding box center [721, 206] width 34 height 46
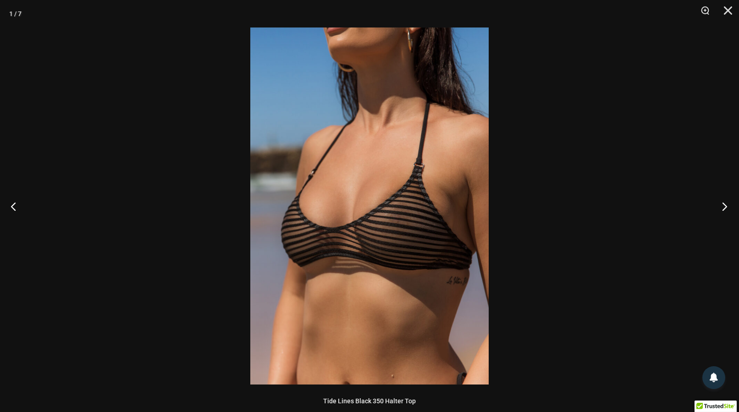
click at [721, 208] on button "Next" at bounding box center [721, 206] width 34 height 46
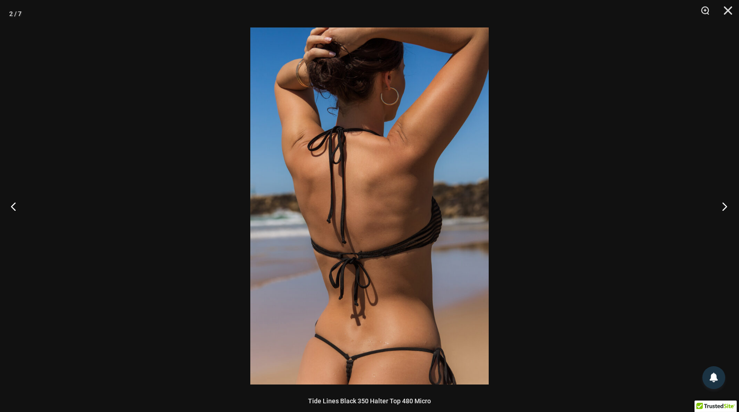
click at [721, 208] on button "Next" at bounding box center [721, 206] width 34 height 46
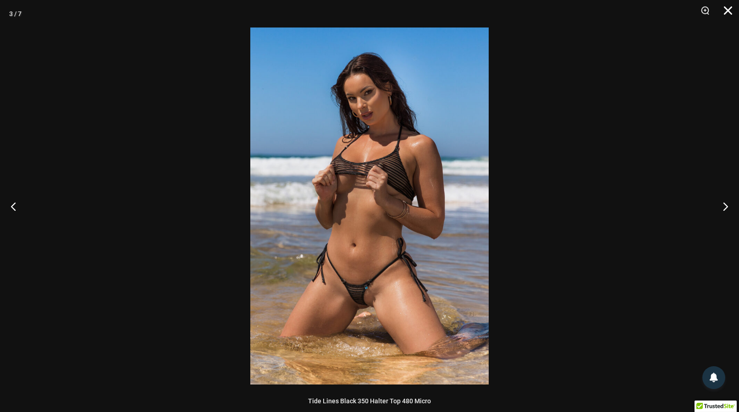
click at [725, 13] on button "Close" at bounding box center [724, 13] width 23 height 27
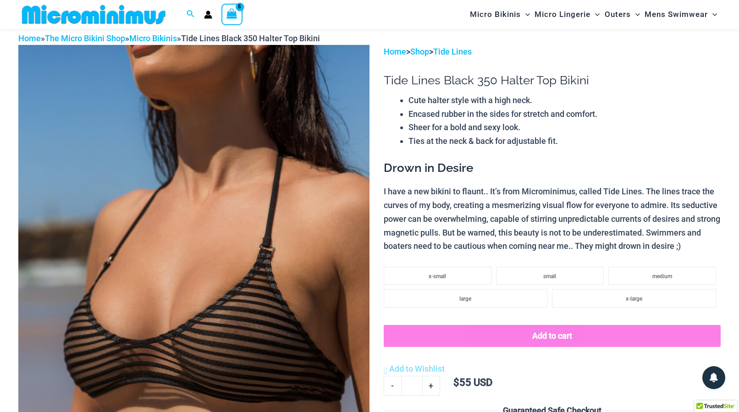
scroll to position [0, 0]
